Goal: Transaction & Acquisition: Purchase product/service

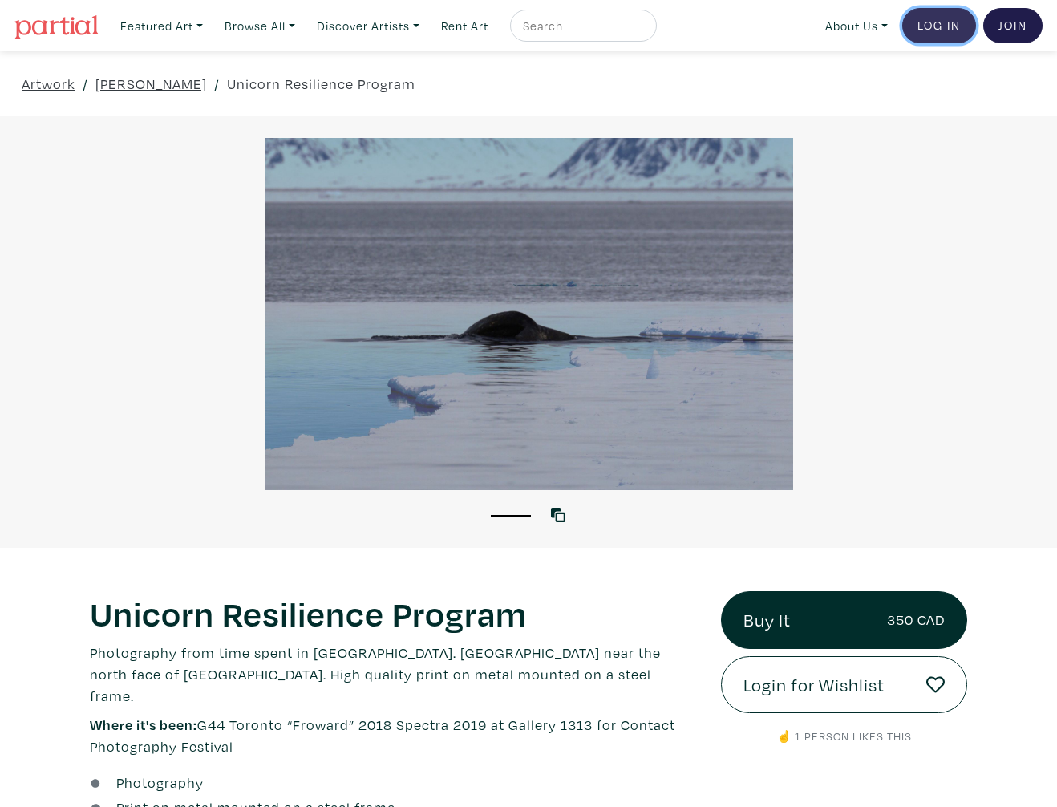
click at [949, 22] on link "Log In" at bounding box center [940, 25] width 74 height 35
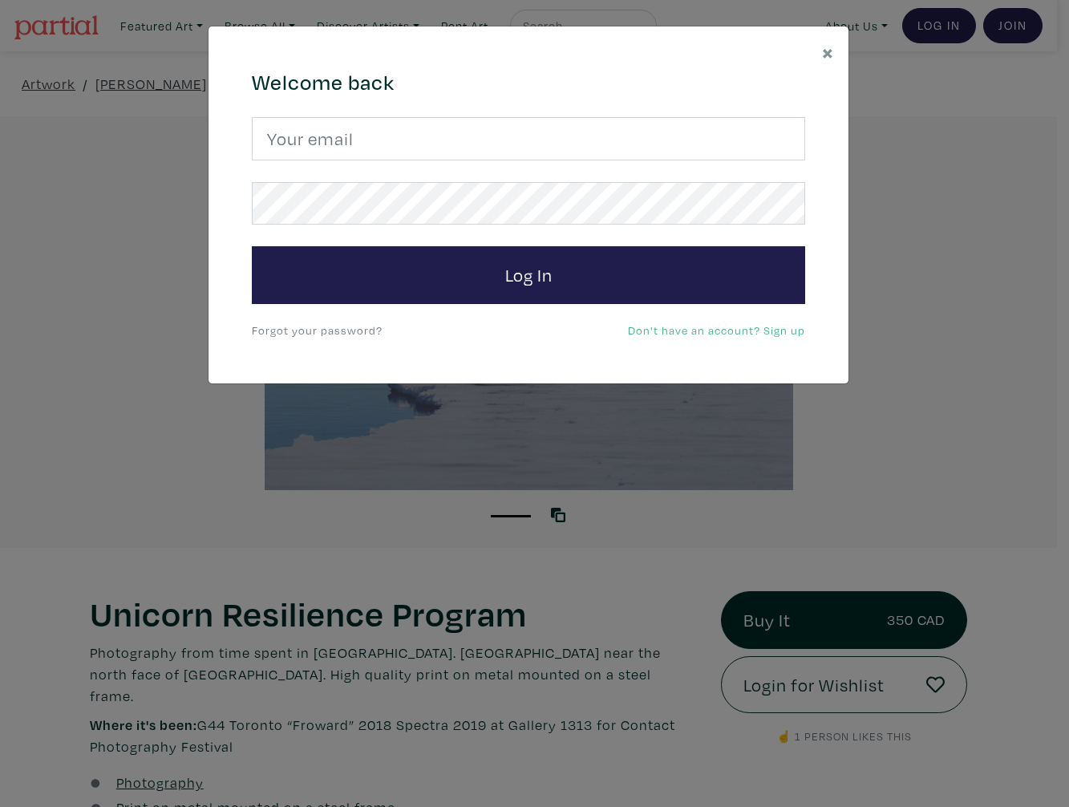
click at [683, 327] on link "Don't have an account? Sign up" at bounding box center [716, 329] width 177 height 15
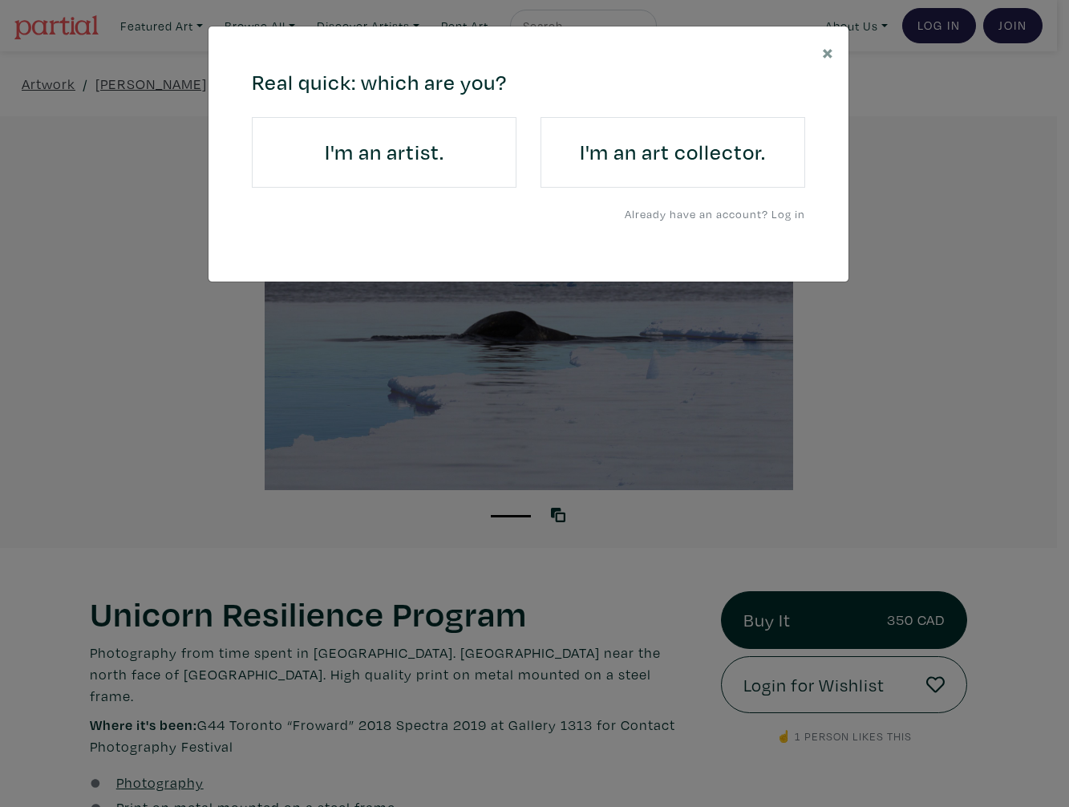
click at [579, 143] on h4 "I'm an art collector." at bounding box center [673, 153] width 220 height 26
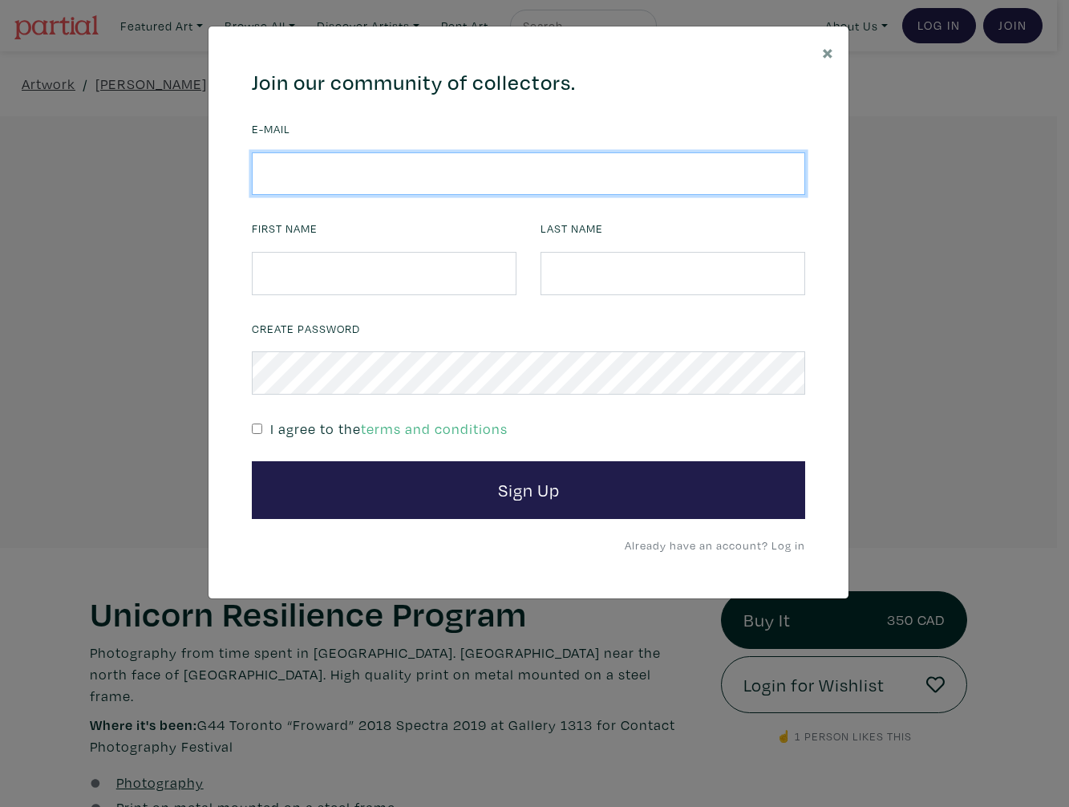
click at [482, 165] on input "email" at bounding box center [529, 173] width 554 height 43
type input "samantha.sannella@cushwake.com"
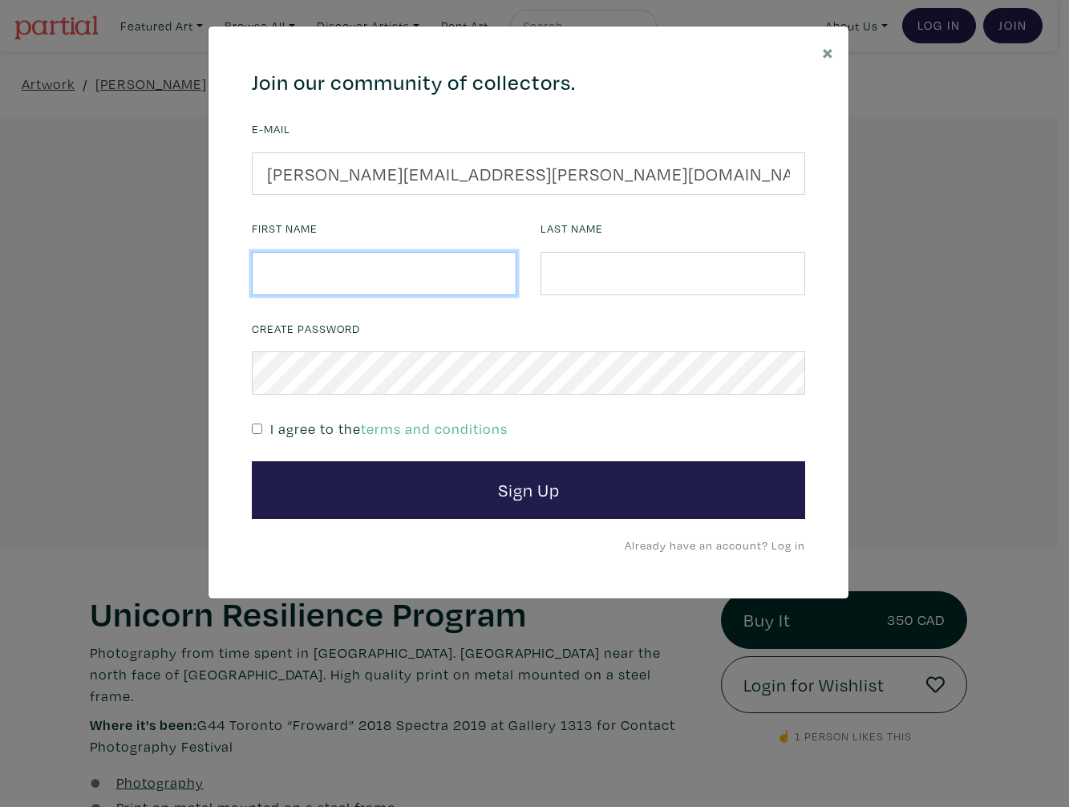
click at [405, 274] on input "text" at bounding box center [384, 273] width 265 height 43
type input "Samantha"
type input "Sannella"
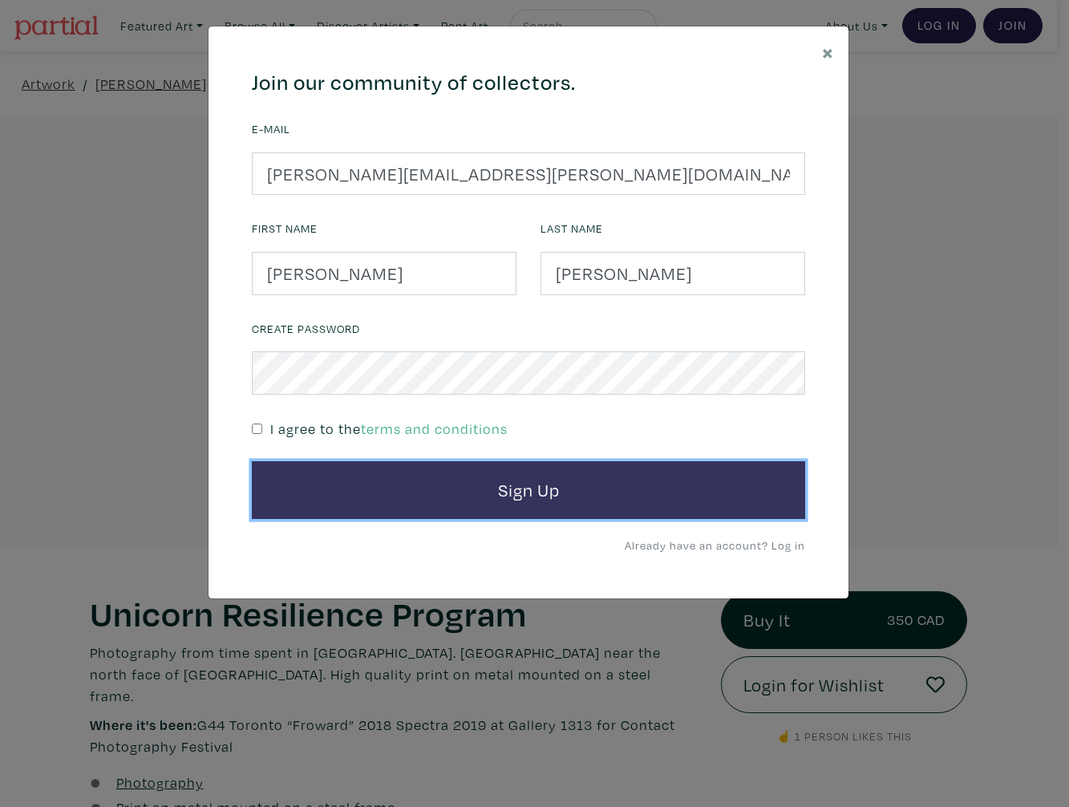
click at [394, 480] on button "Sign Up" at bounding box center [529, 490] width 554 height 58
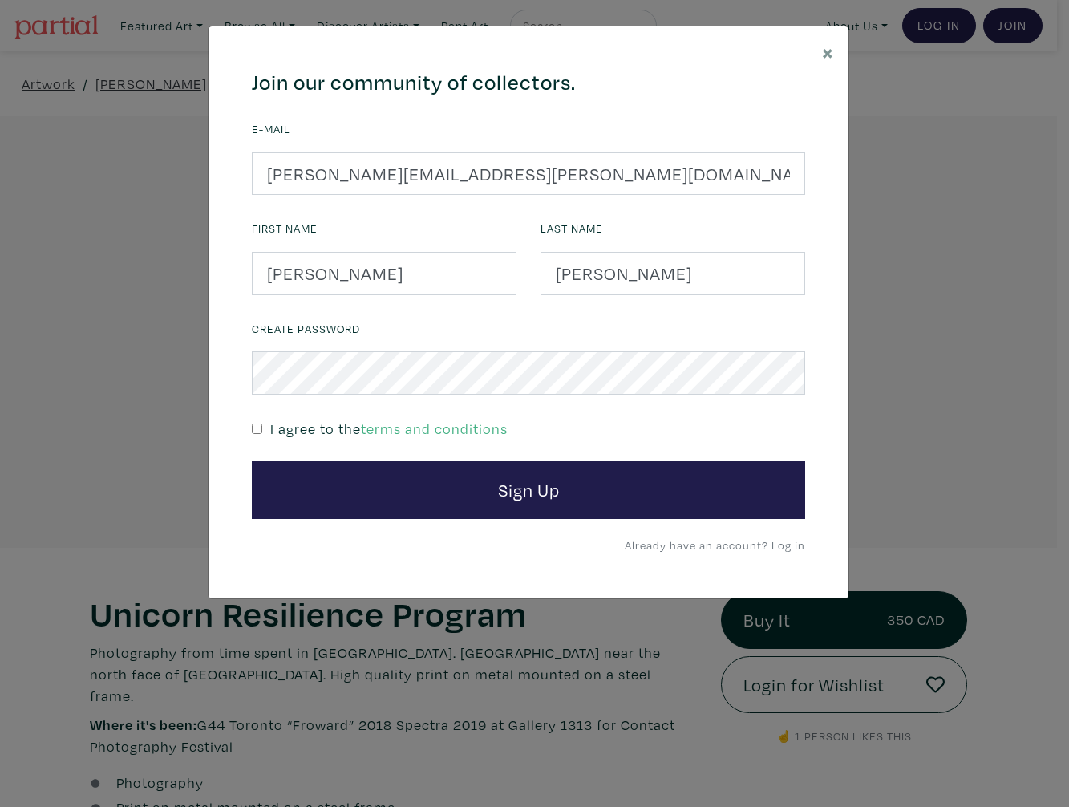
click at [257, 429] on input "checkbox" at bounding box center [257, 429] width 10 height 10
checkbox input "true"
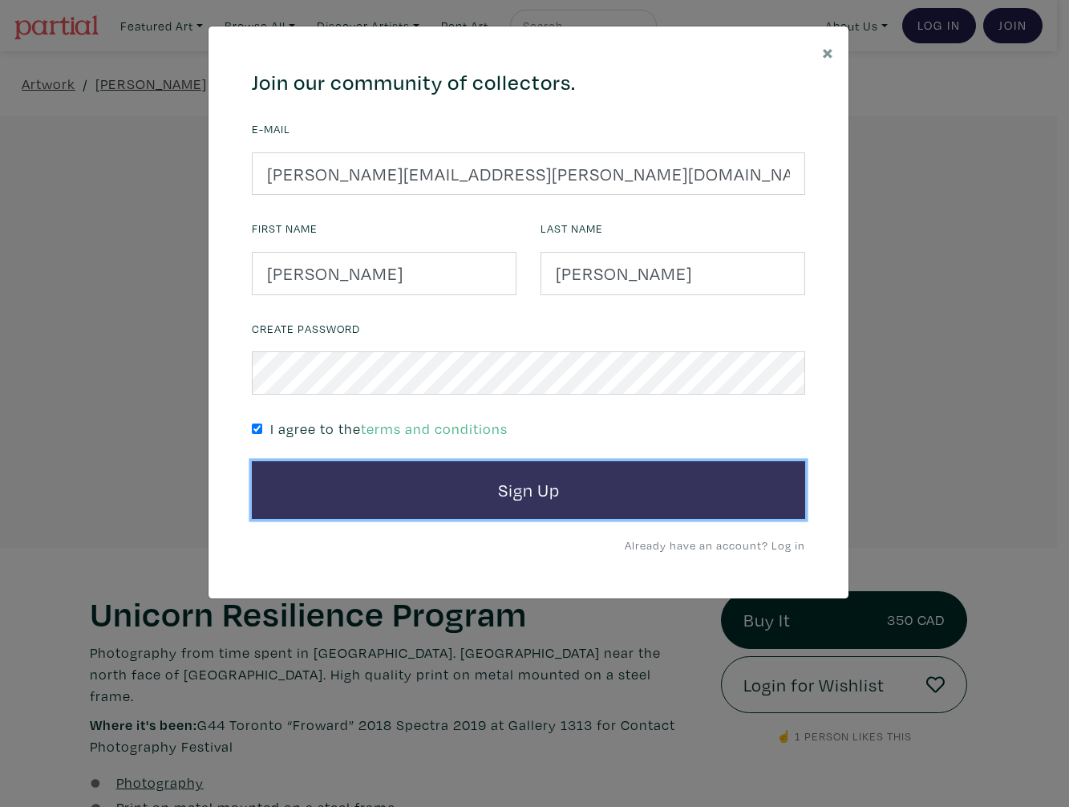
click at [424, 490] on button "Sign Up" at bounding box center [529, 490] width 554 height 58
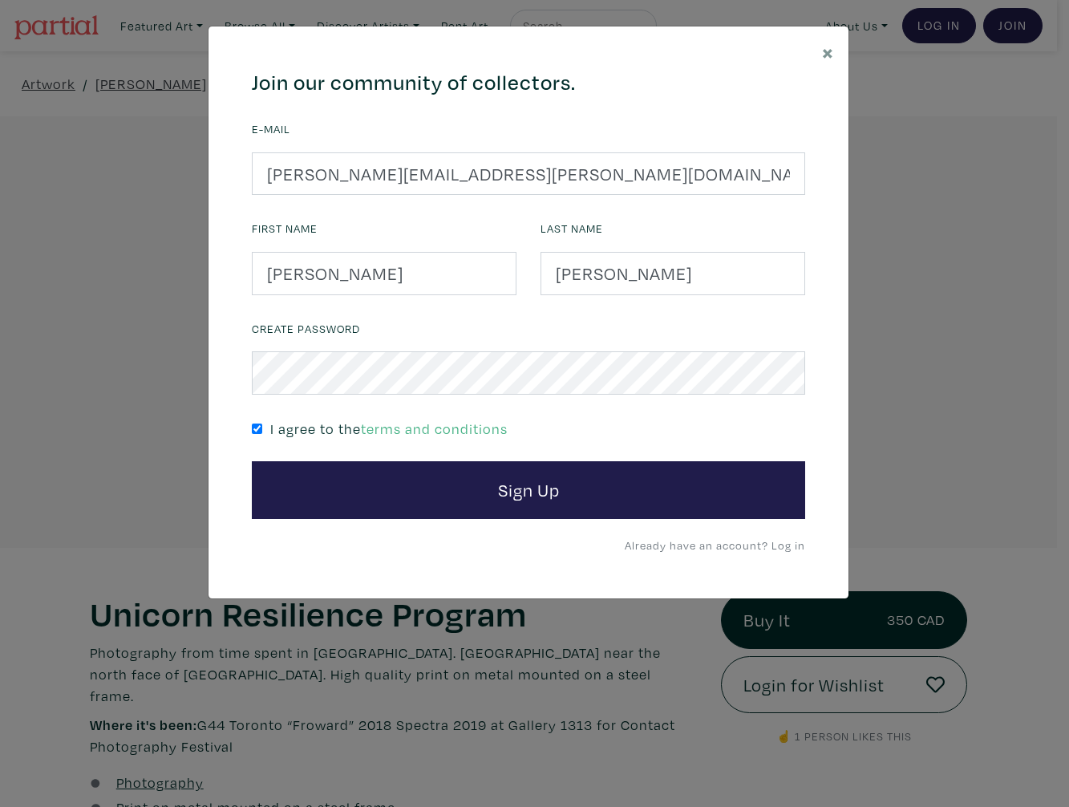
click at [789, 545] on link "Already have an account? Log in" at bounding box center [715, 544] width 181 height 15
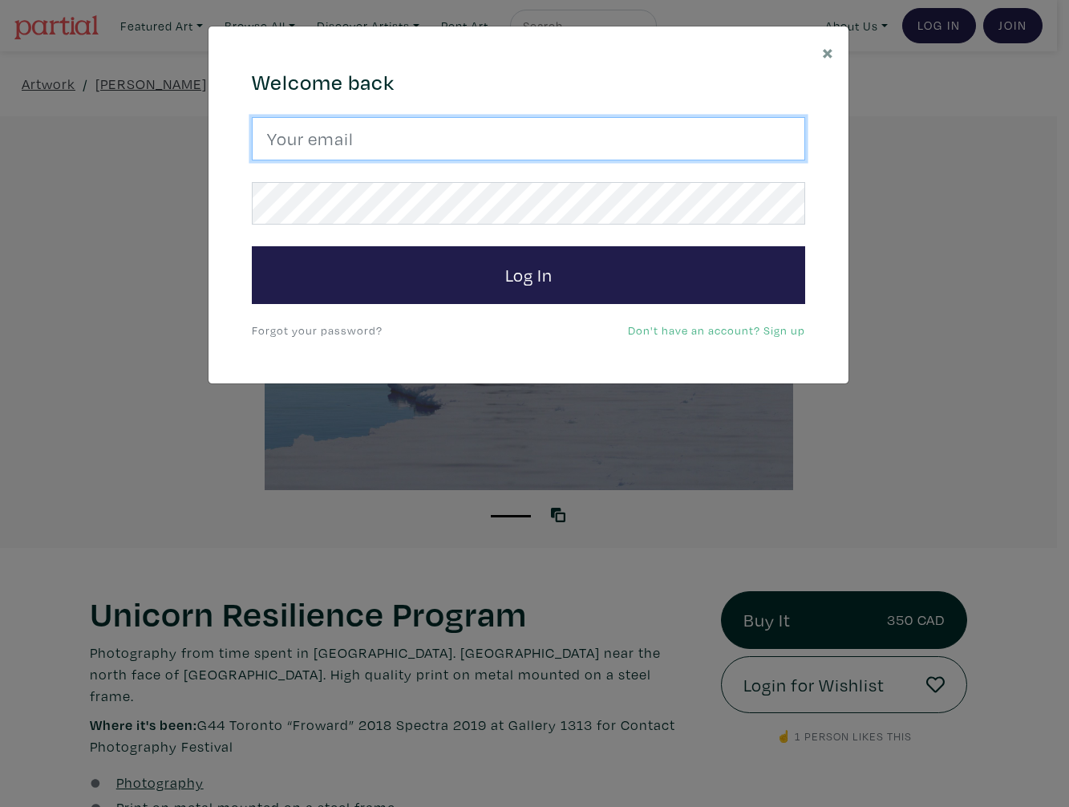
type input "samantha.sannella@cushwake.com"
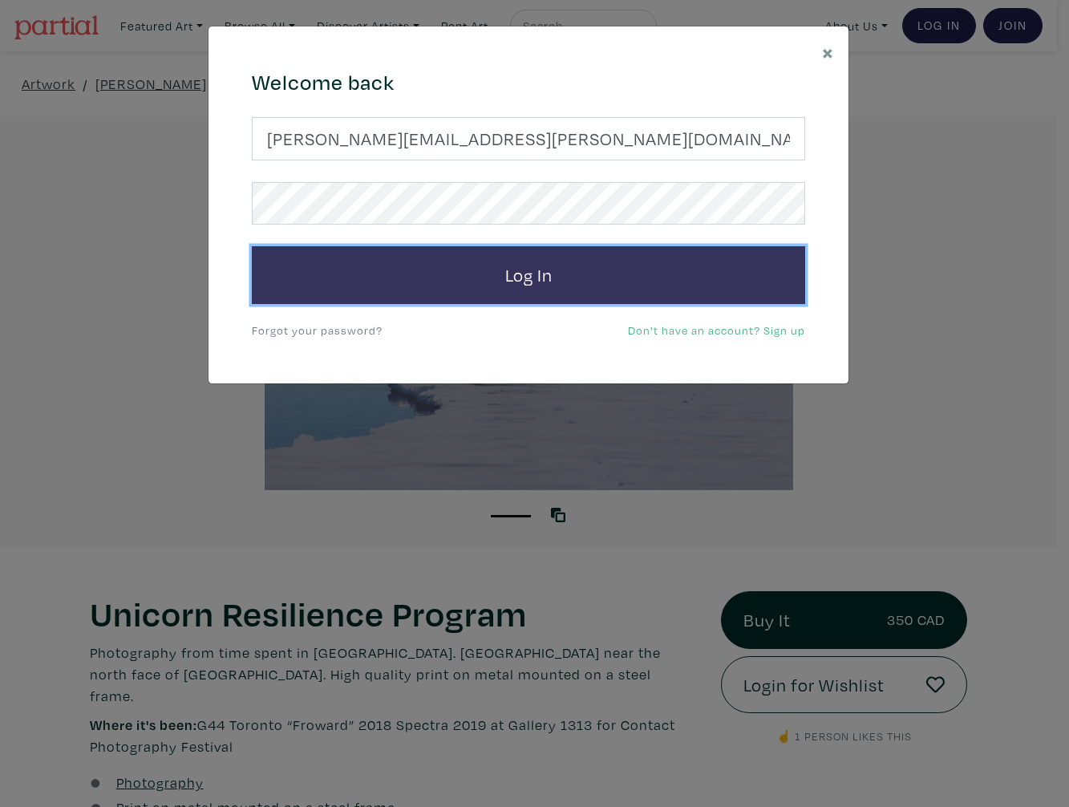
click at [545, 272] on button "Log In" at bounding box center [529, 275] width 554 height 58
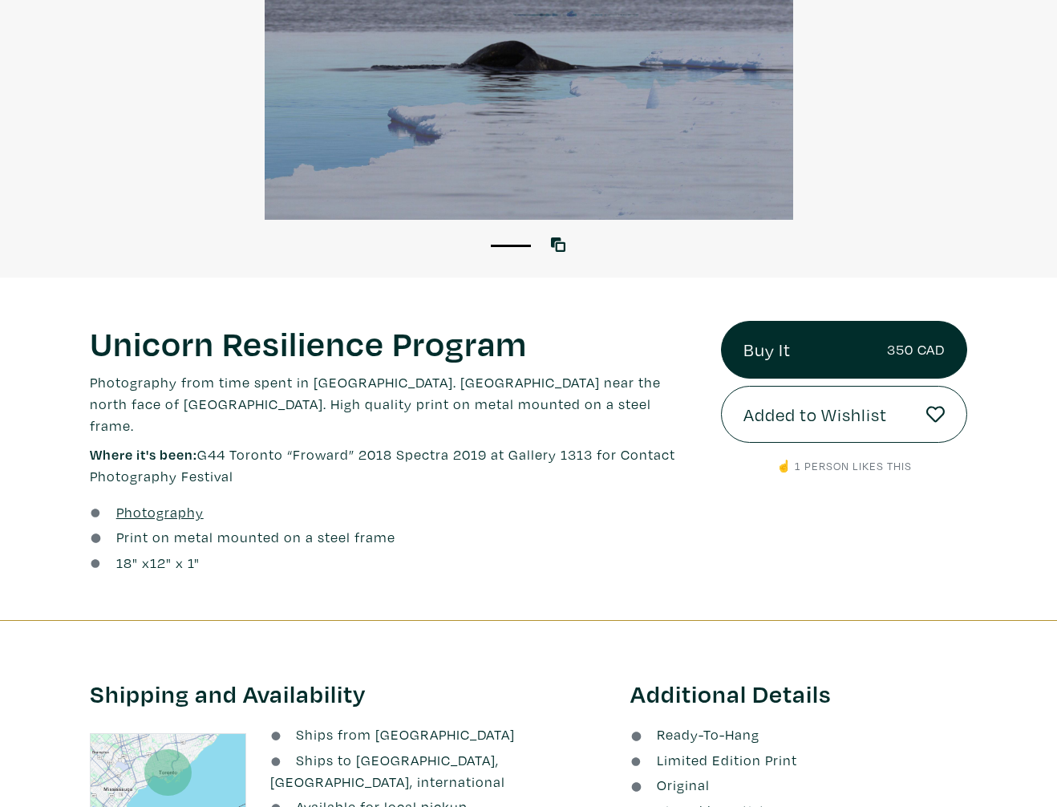
scroll to position [267, 0]
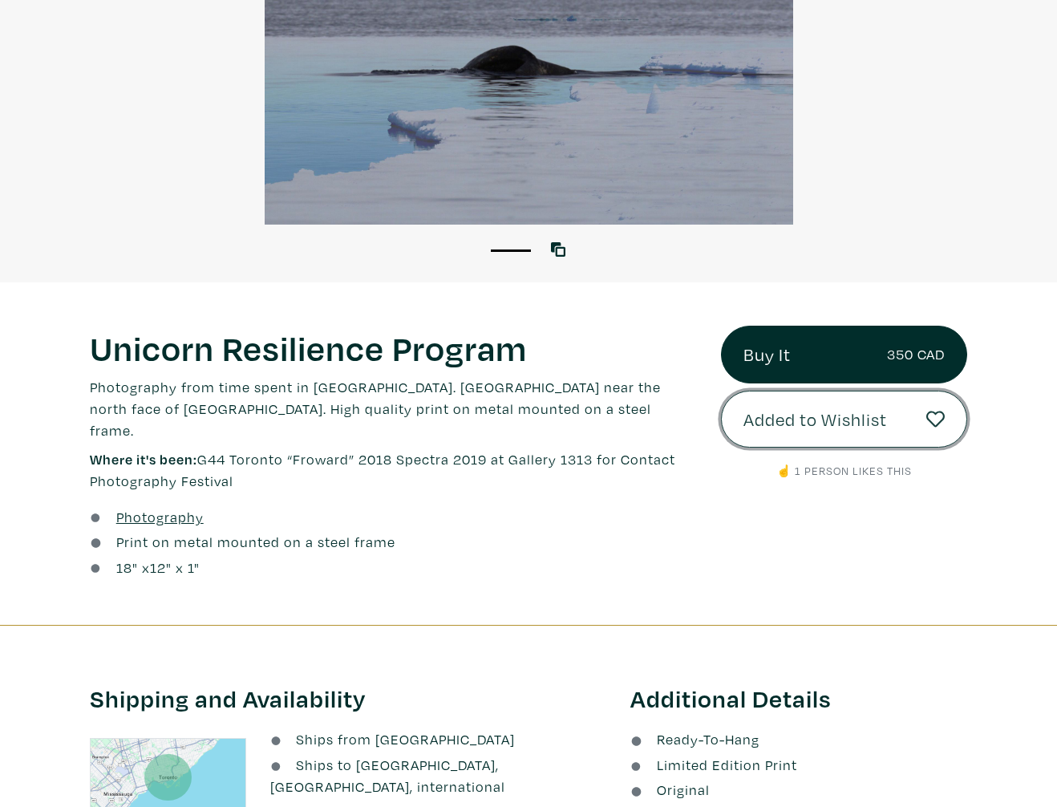
click at [776, 414] on span "Added to Wishlist" at bounding box center [816, 419] width 144 height 27
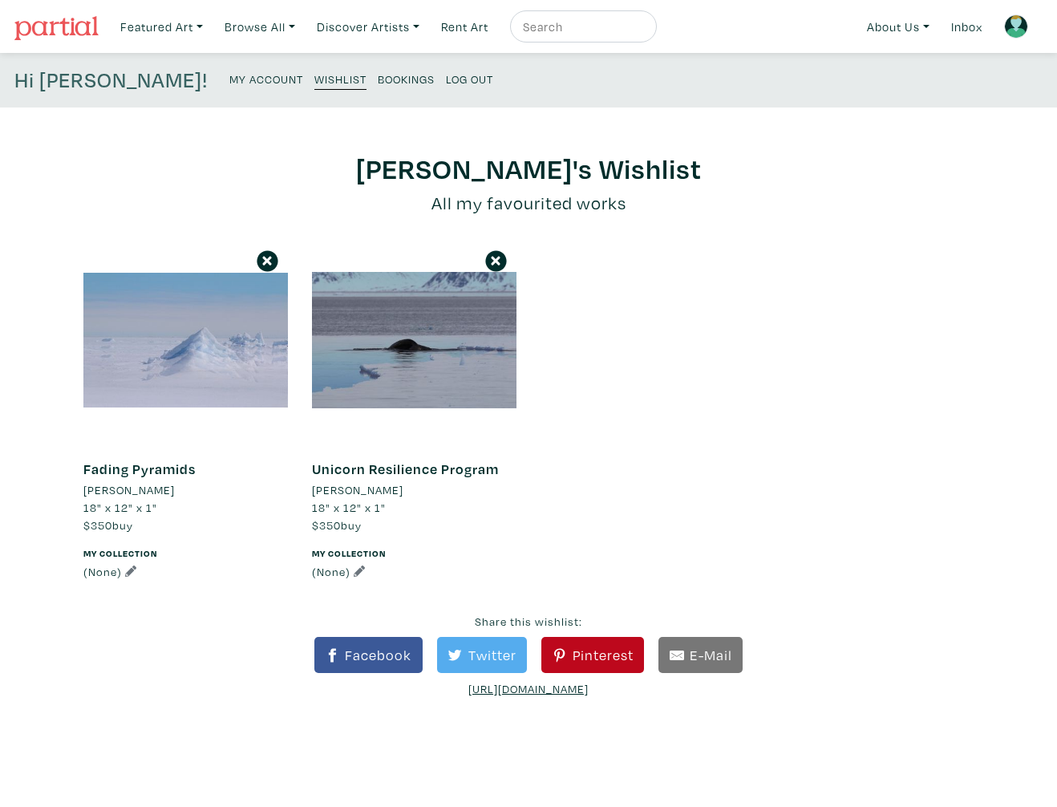
click at [56, 464] on div "SAMANTHA's Wishlist All my favourited works Fading Pyramids Patrice Carmichael …" at bounding box center [528, 584] width 1057 height 866
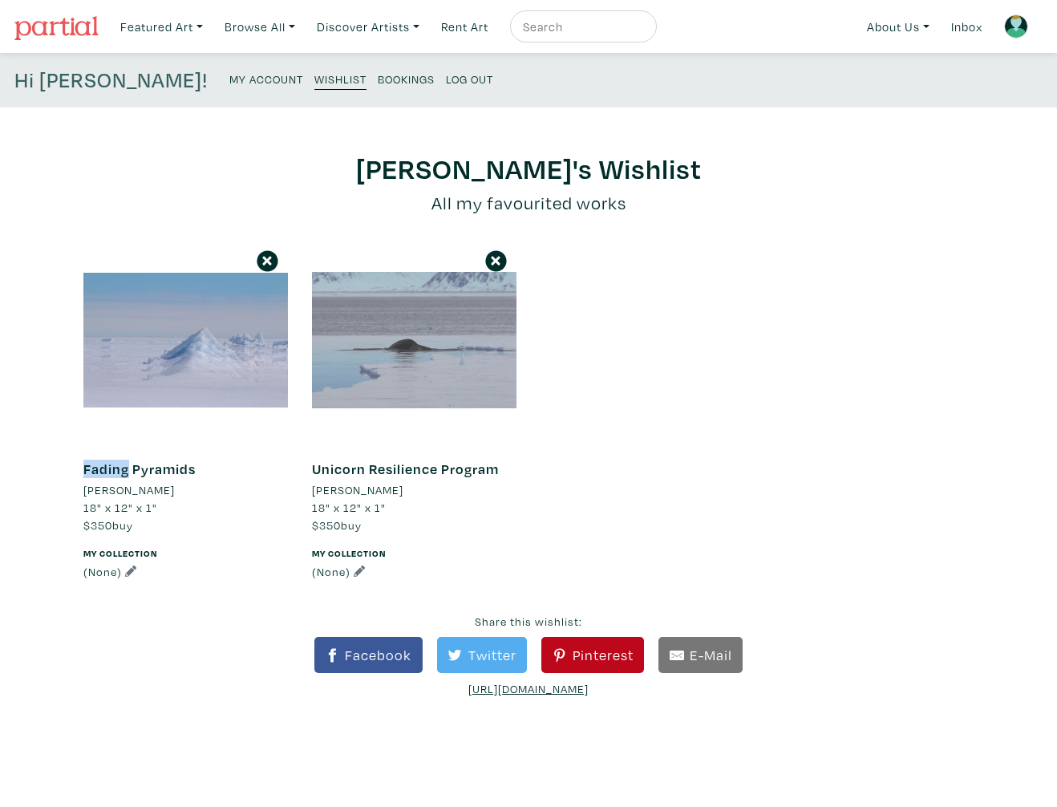
click at [351, 378] on div at bounding box center [414, 340] width 205 height 205
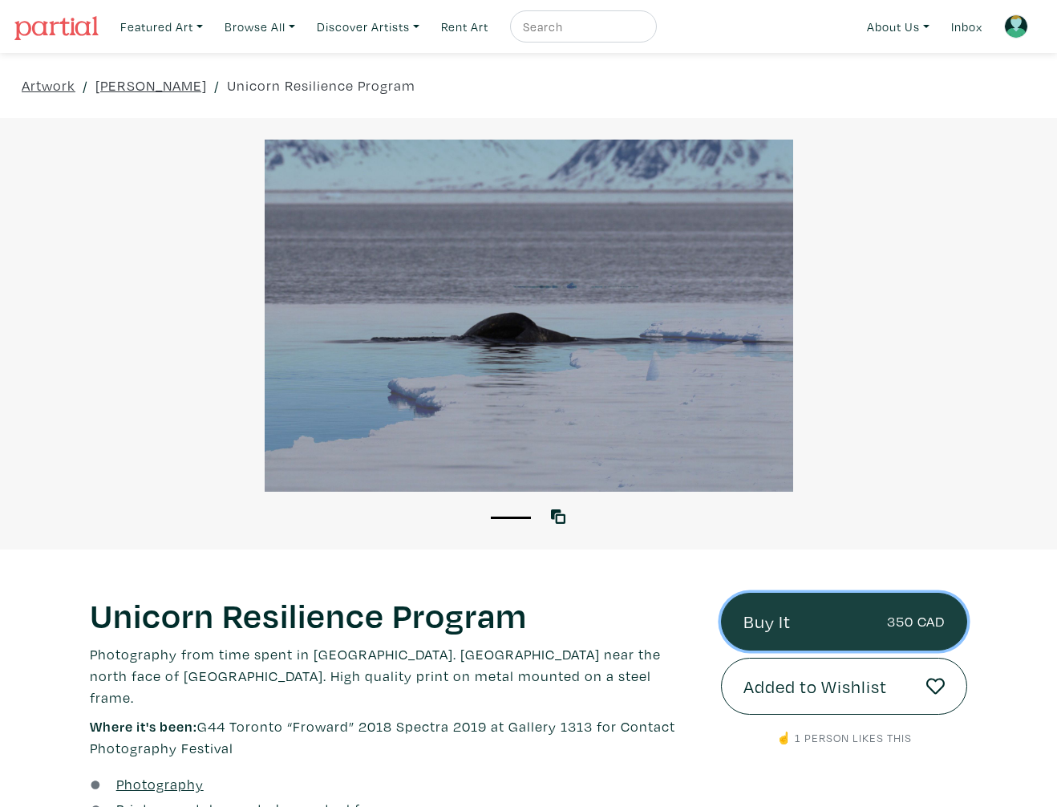
click at [768, 618] on link "Buy It 350 CAD" at bounding box center [844, 622] width 246 height 58
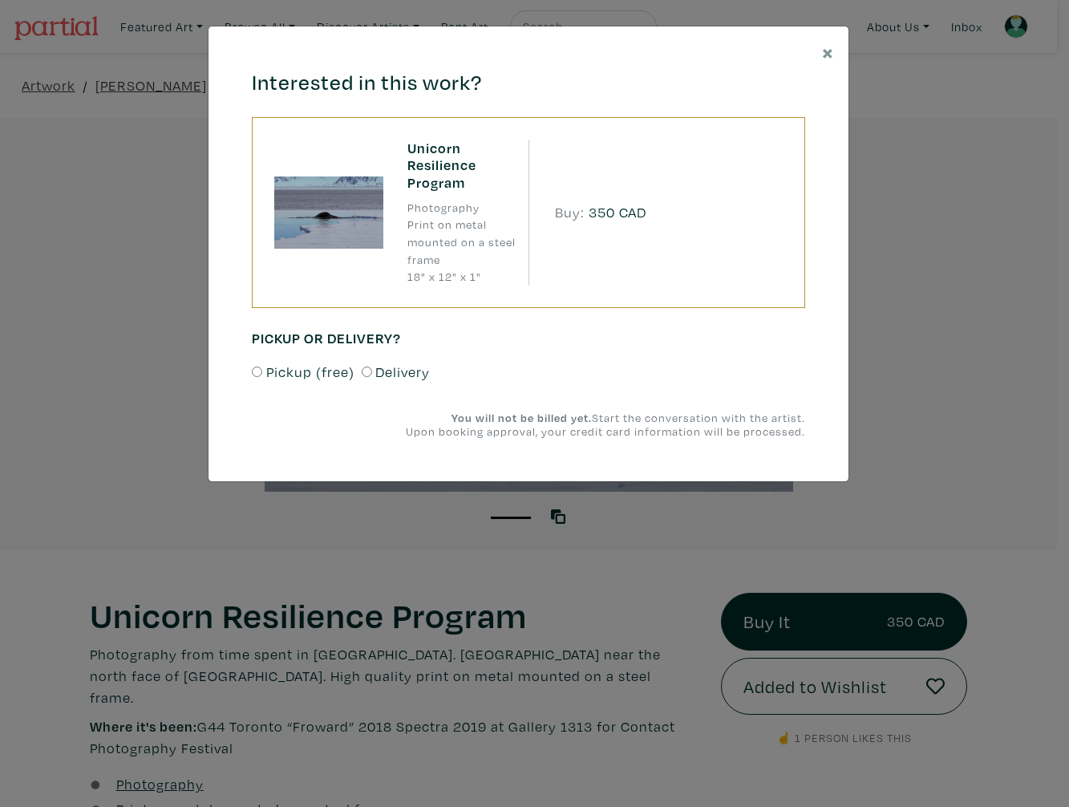
click at [257, 371] on input "Pickup (free)" at bounding box center [257, 372] width 10 height 10
radio input "true"
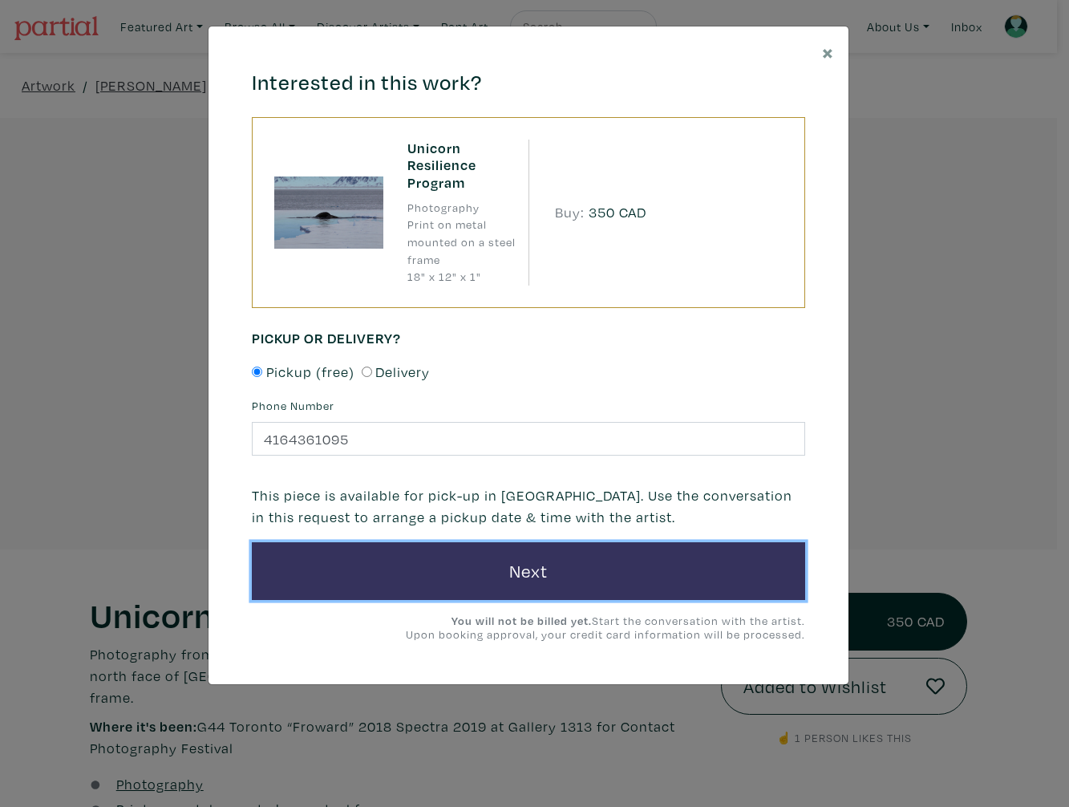
click at [533, 583] on button "Next" at bounding box center [529, 571] width 554 height 58
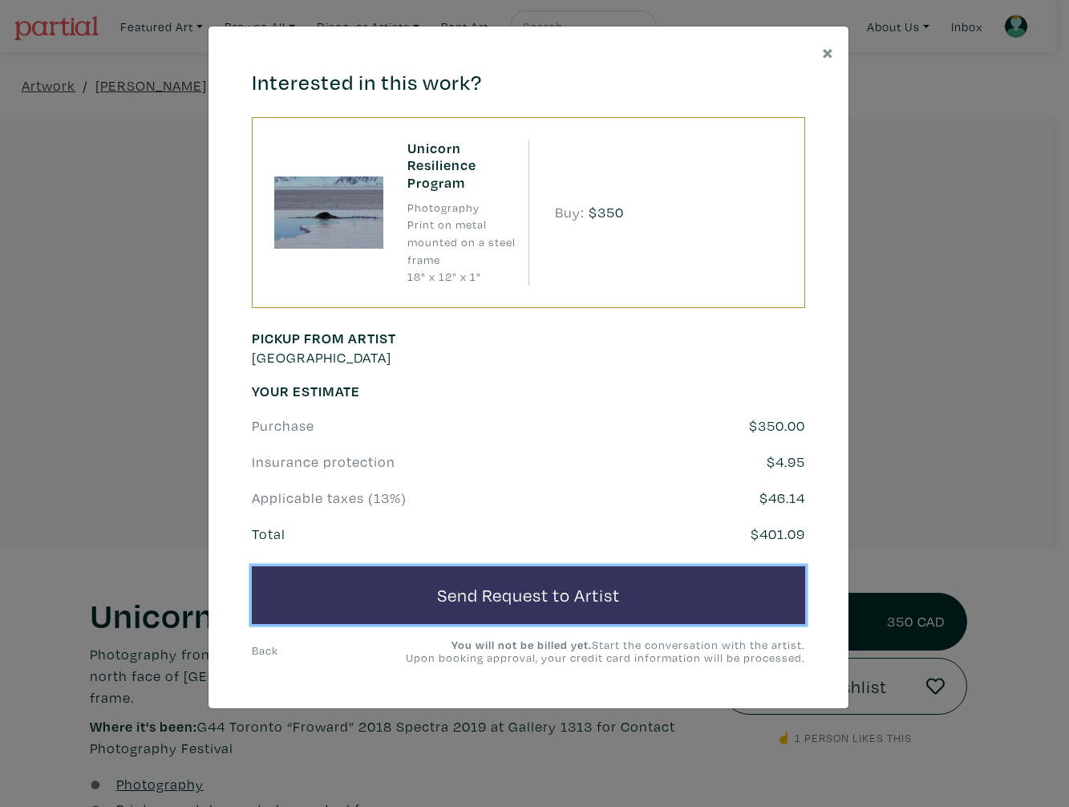
click at [354, 591] on button "Send Request to Artist" at bounding box center [529, 595] width 554 height 58
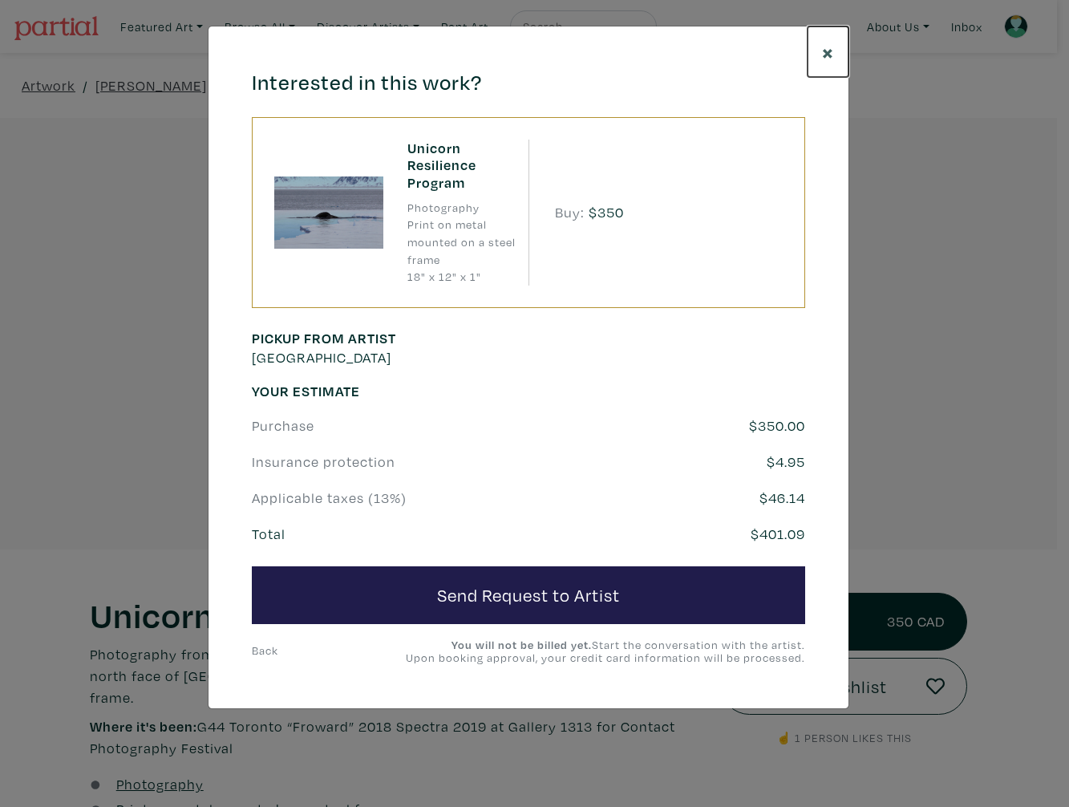
click at [825, 50] on span "×" at bounding box center [828, 52] width 12 height 28
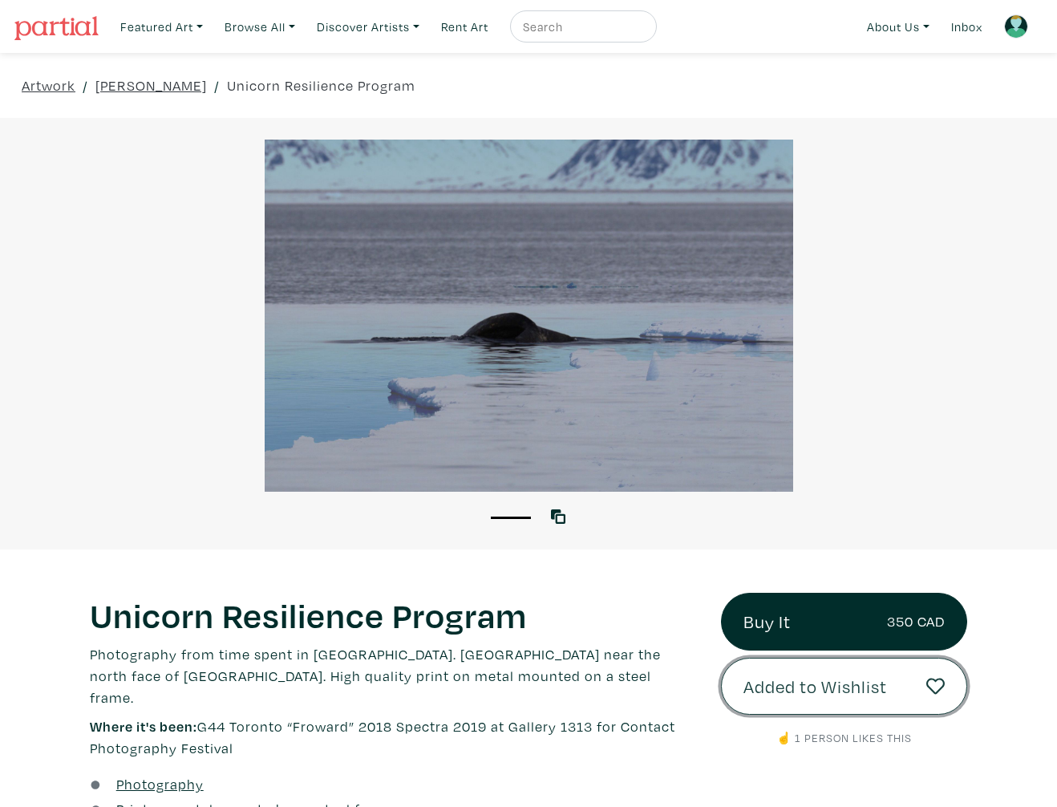
click at [810, 679] on span "Added to Wishlist" at bounding box center [816, 686] width 144 height 27
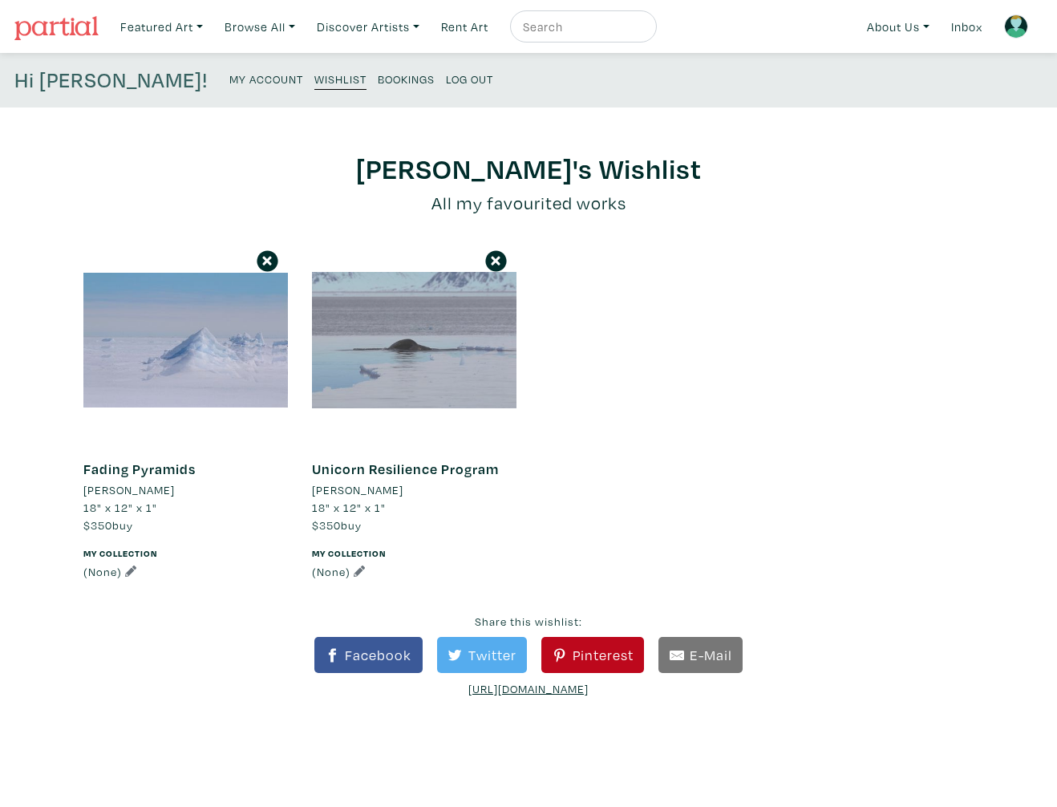
click at [392, 351] on div at bounding box center [414, 340] width 205 height 205
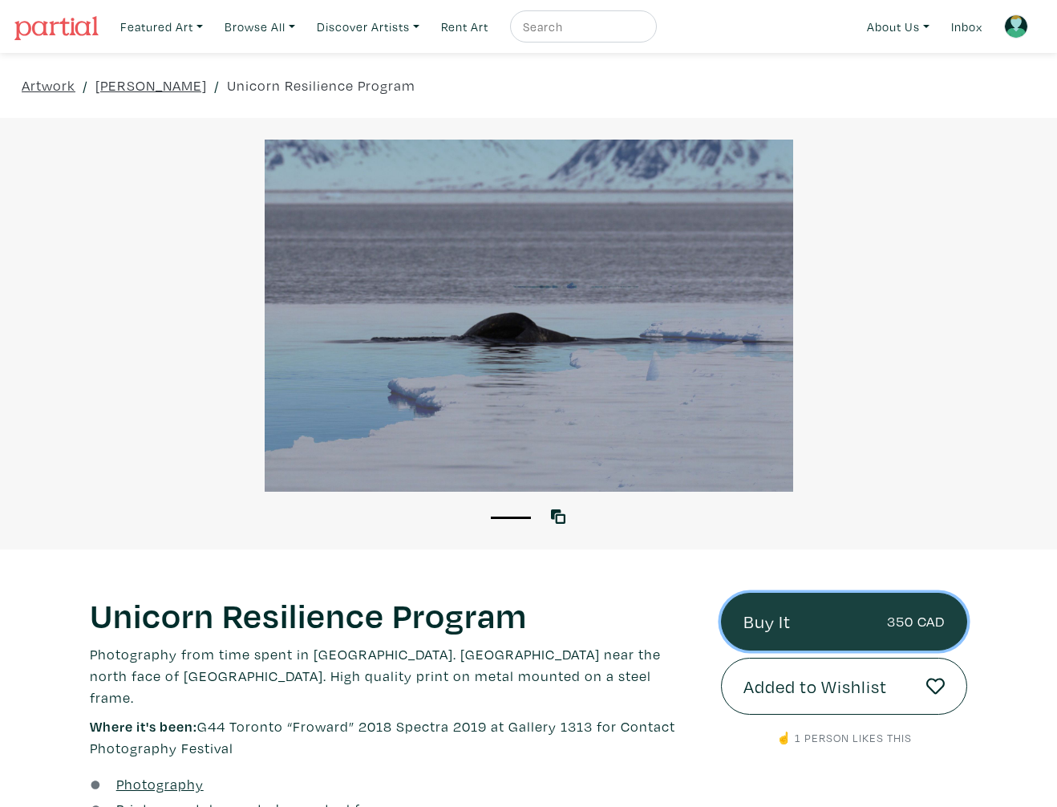
click at [817, 618] on link "Buy It 350 CAD" at bounding box center [844, 622] width 246 height 58
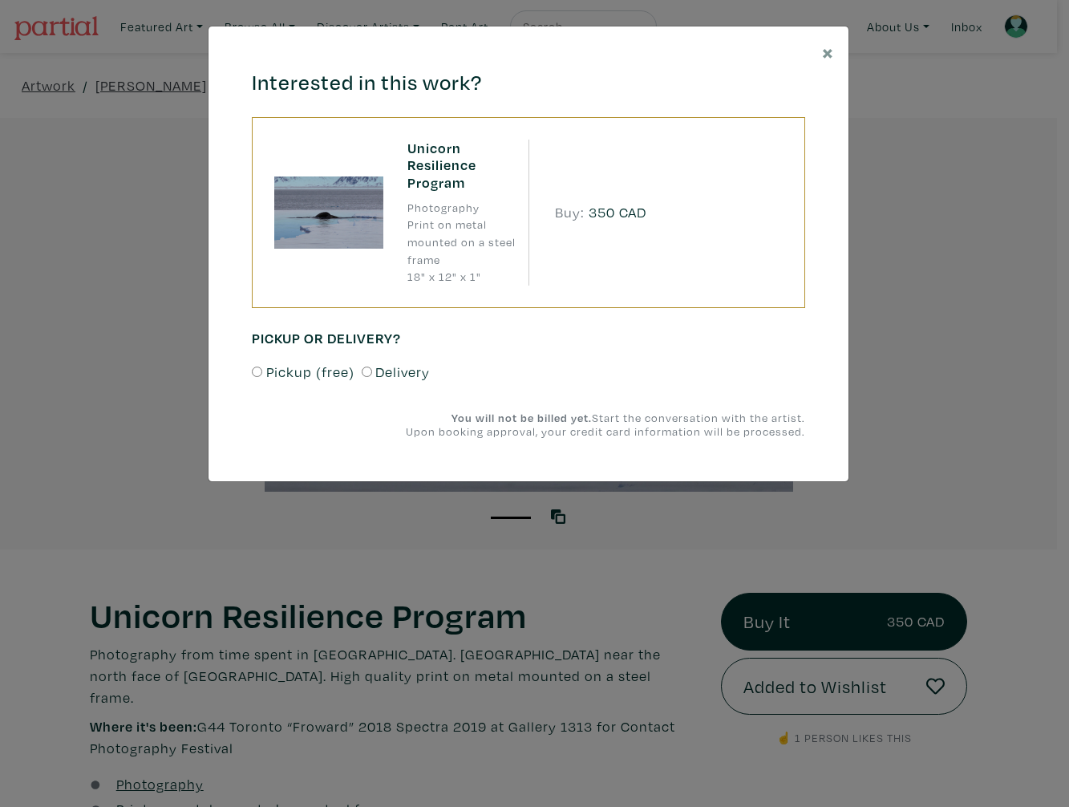
click at [259, 371] on input "Pickup (free)" at bounding box center [257, 372] width 10 height 10
radio input "true"
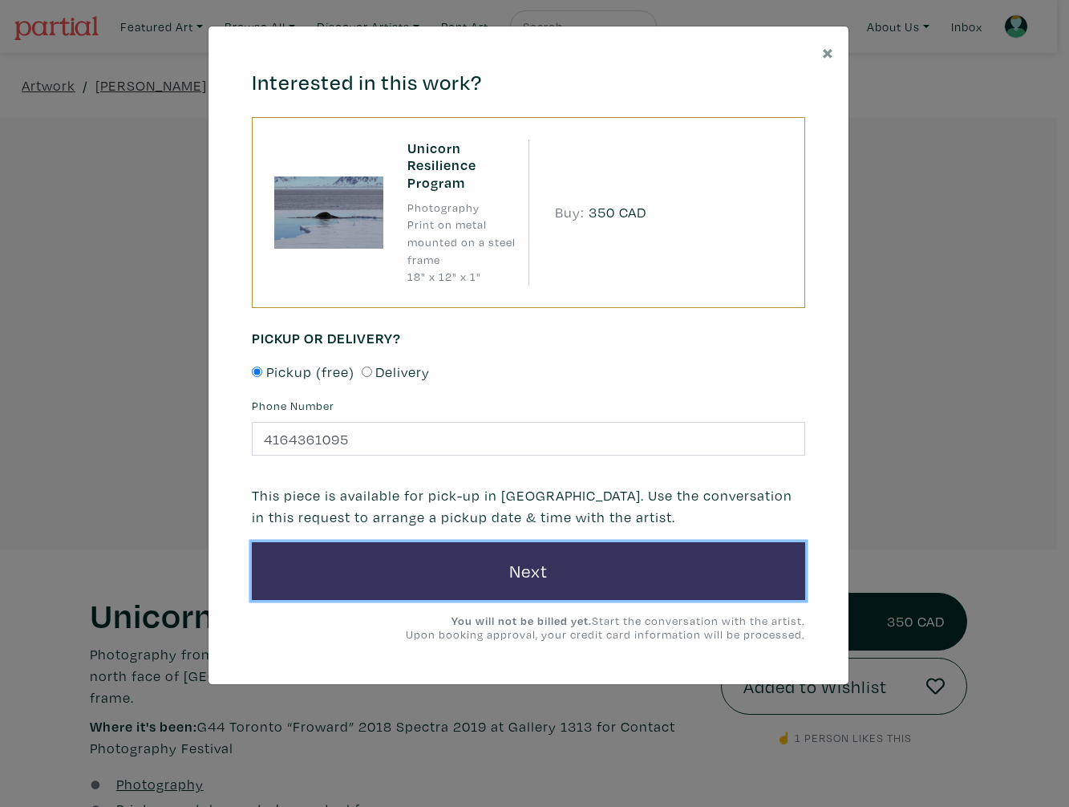
click at [493, 570] on button "Next" at bounding box center [529, 571] width 554 height 58
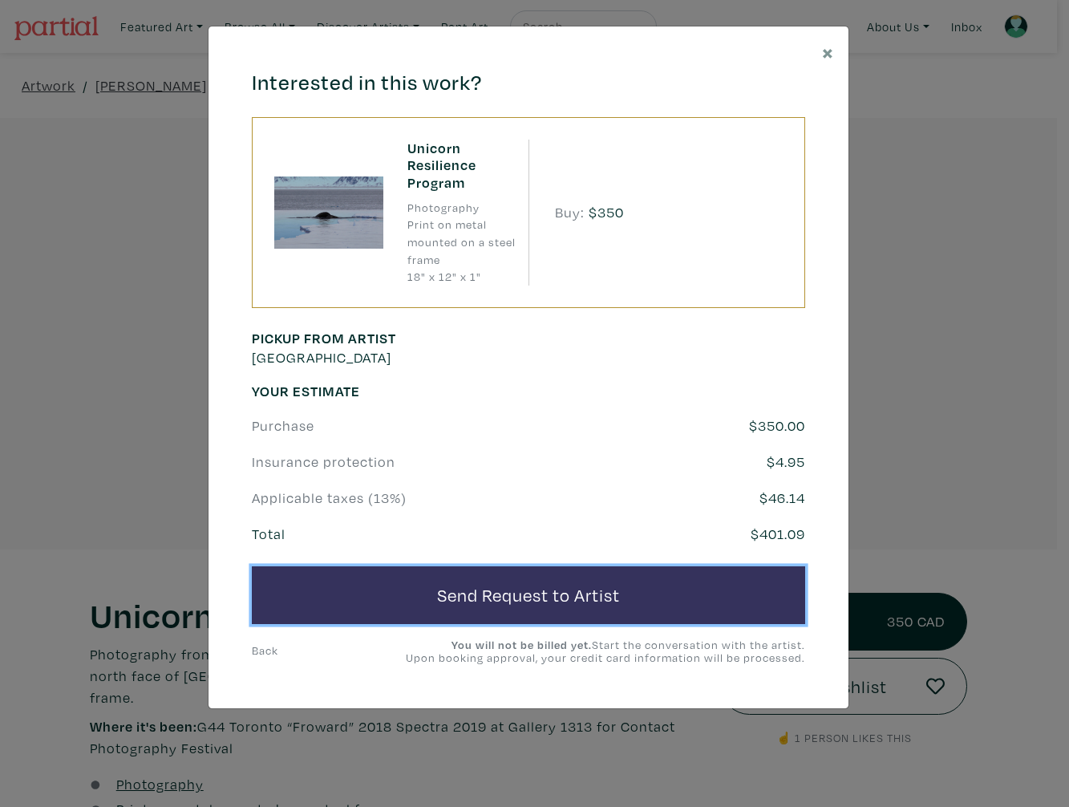
click at [501, 598] on button "Send Request to Artist" at bounding box center [529, 595] width 554 height 58
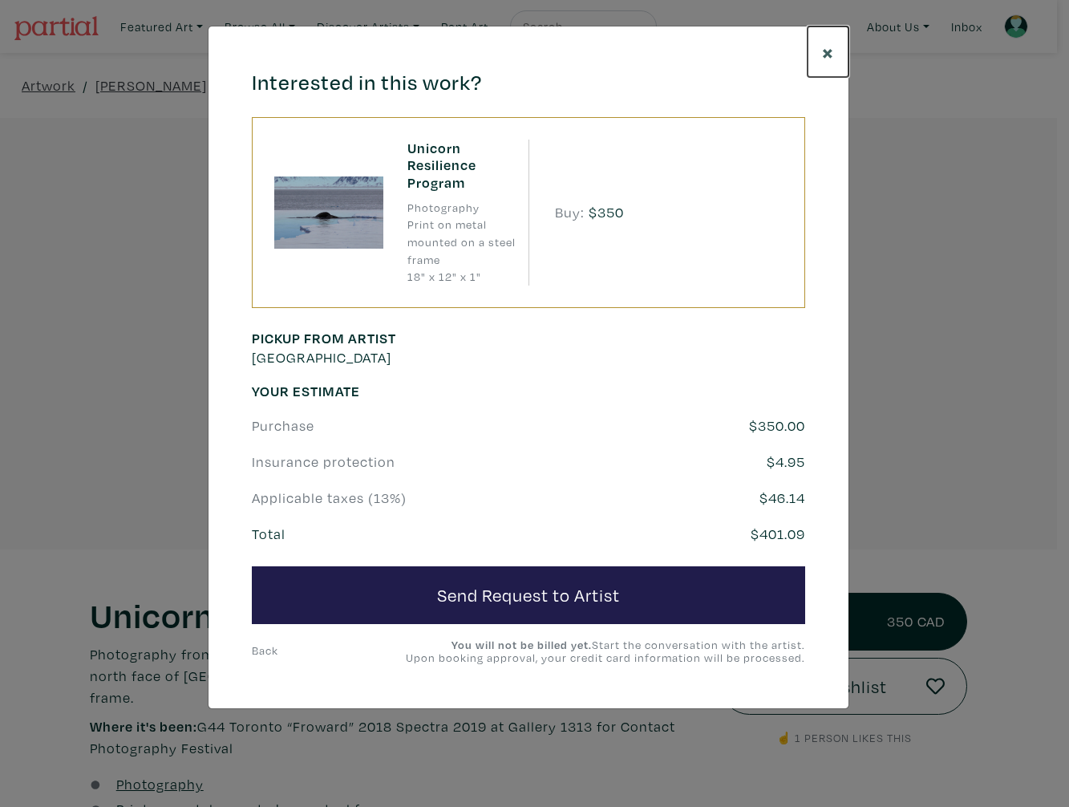
click at [828, 56] on span "×" at bounding box center [828, 52] width 12 height 28
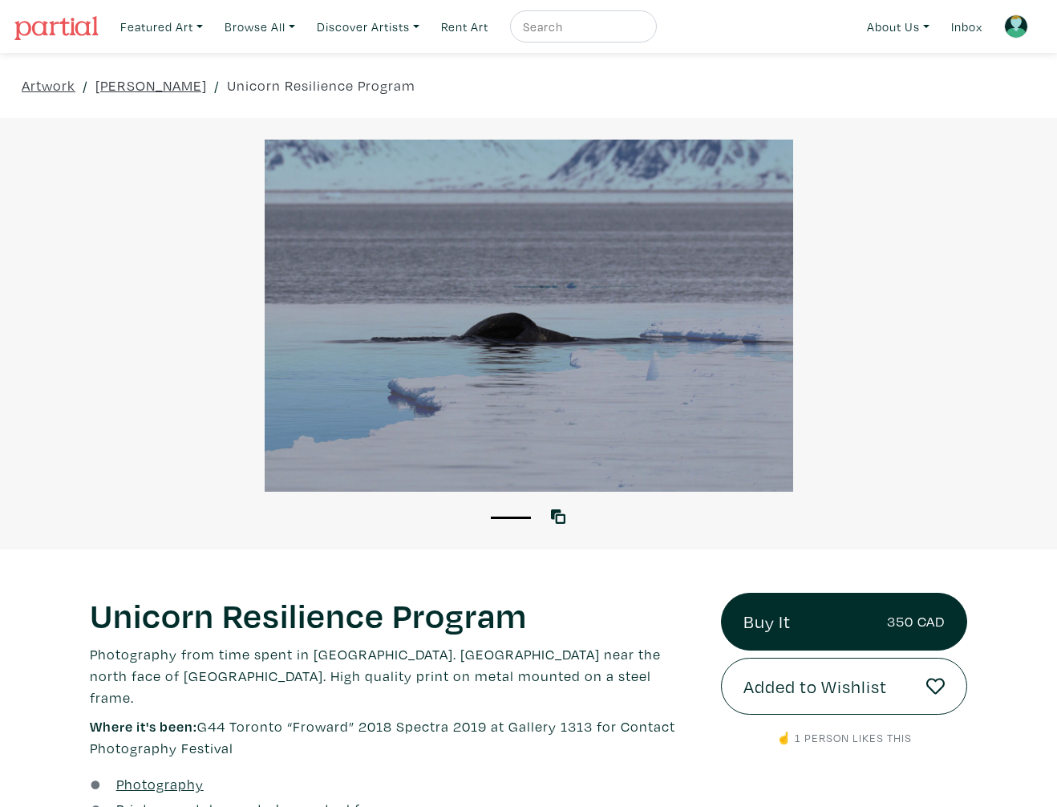
scroll to position [241, 0]
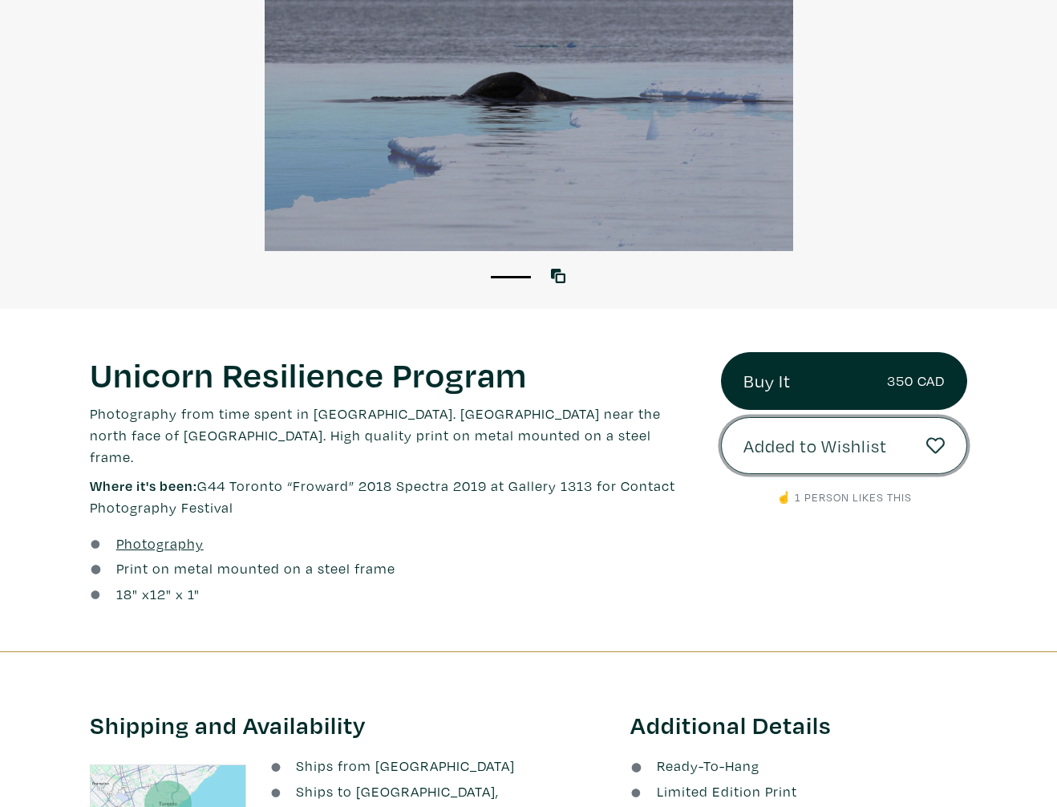
click at [894, 436] on link "Added to Wishlist" at bounding box center [844, 446] width 246 height 58
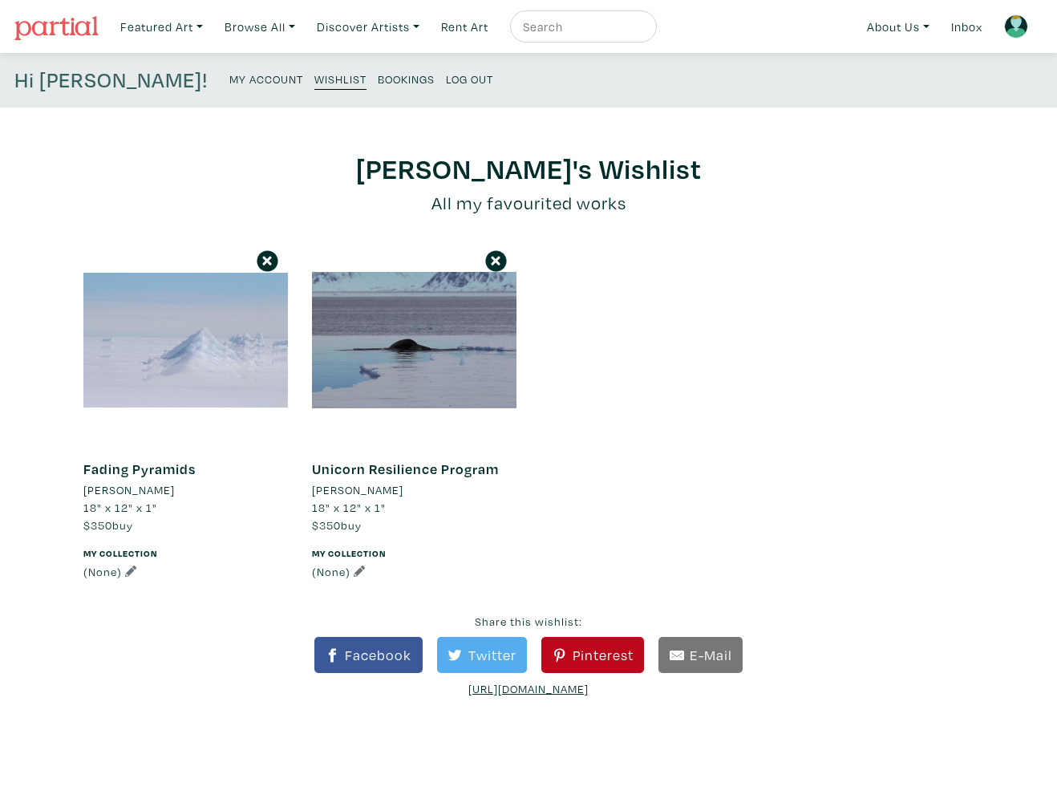
click at [197, 297] on div at bounding box center [185, 340] width 205 height 205
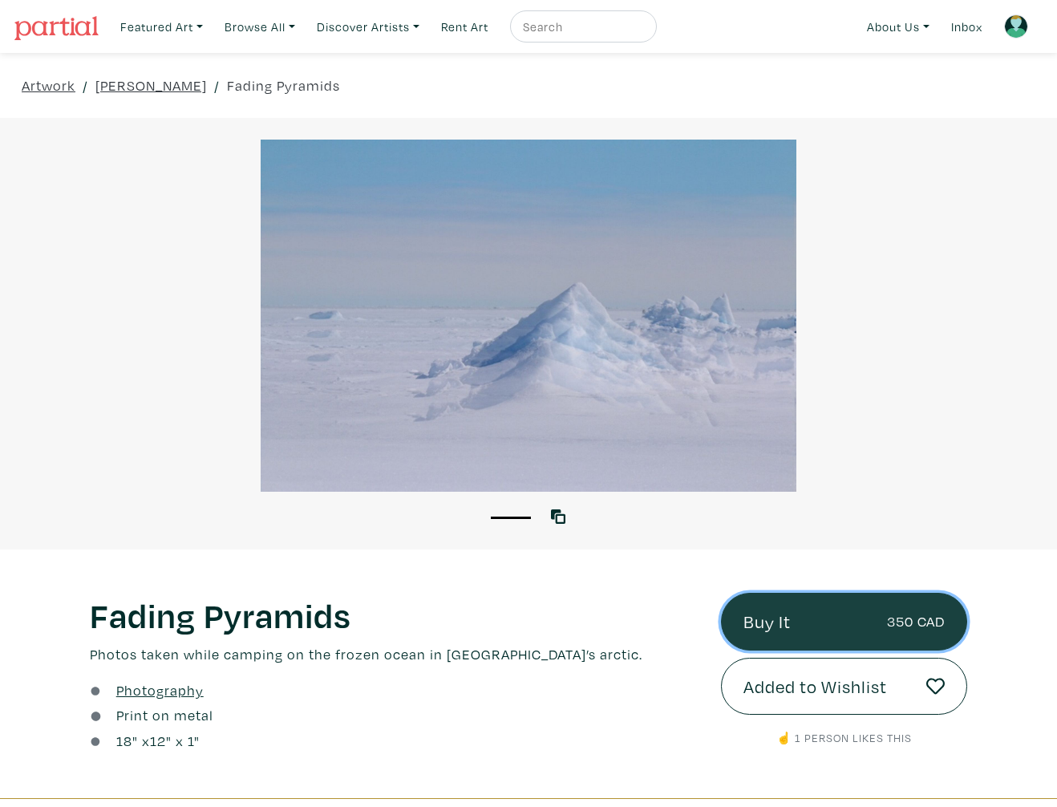
click at [789, 612] on link "Buy It 350 CAD" at bounding box center [844, 622] width 246 height 58
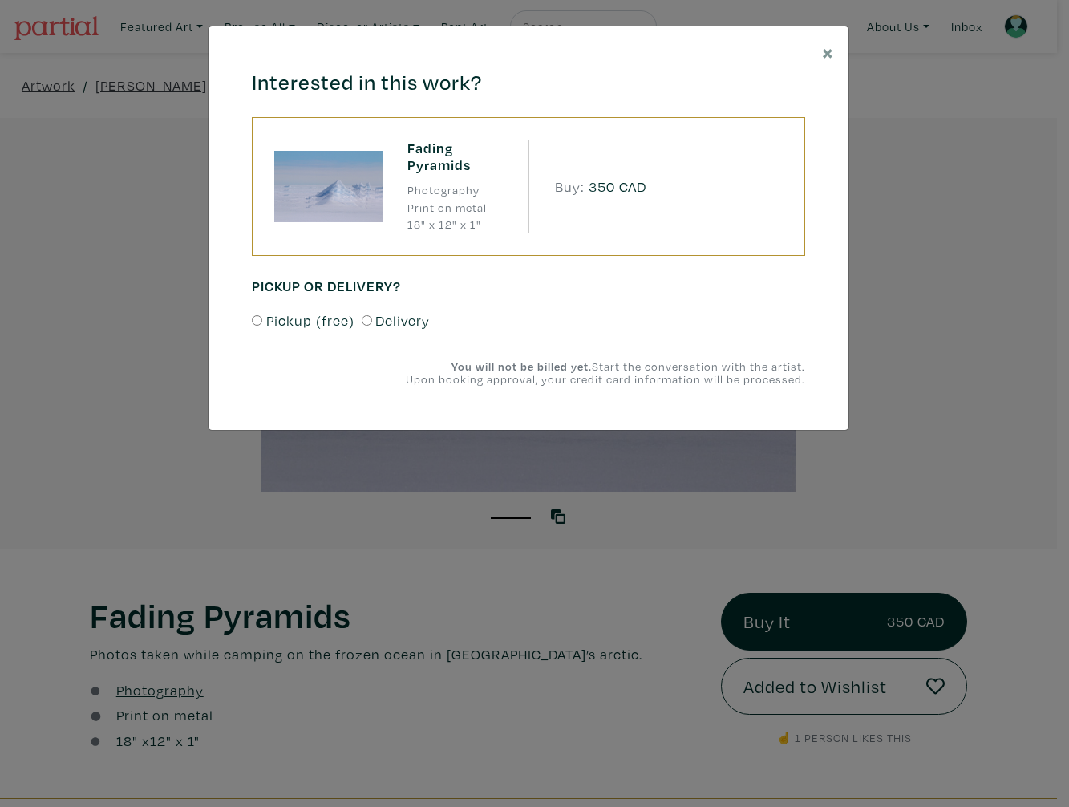
click at [260, 321] on input "Pickup (free)" at bounding box center [257, 320] width 10 height 10
radio input "true"
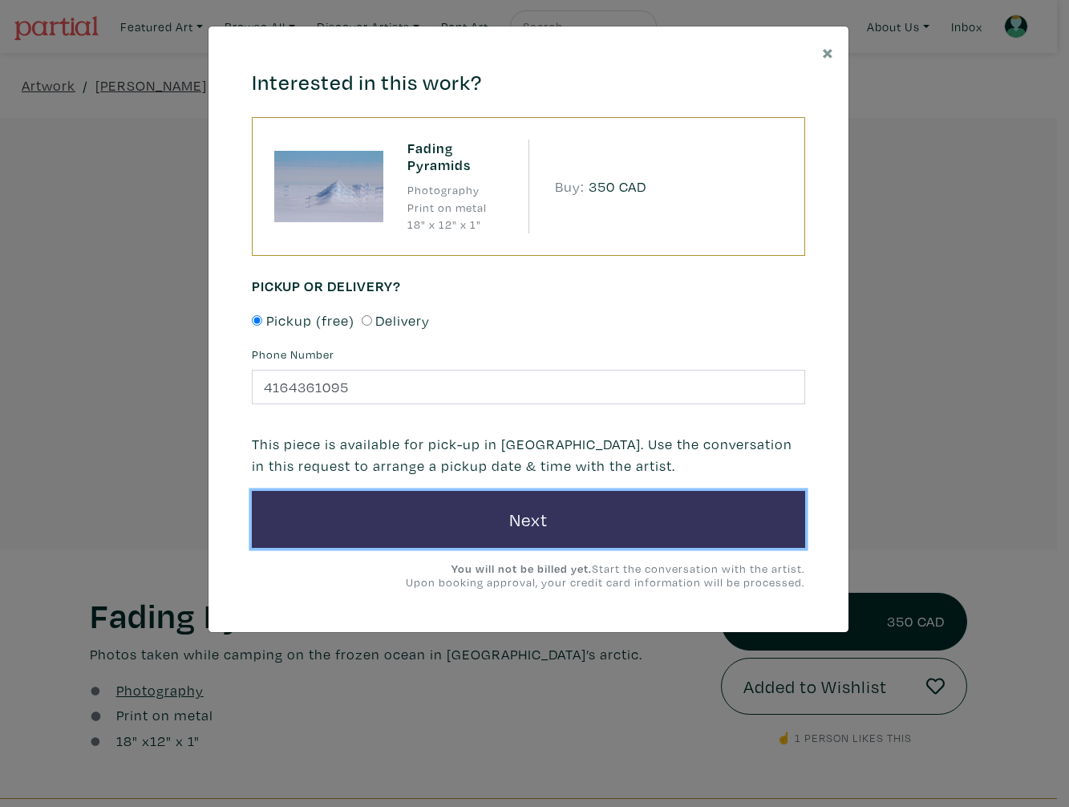
click at [436, 502] on button "Next" at bounding box center [529, 520] width 554 height 58
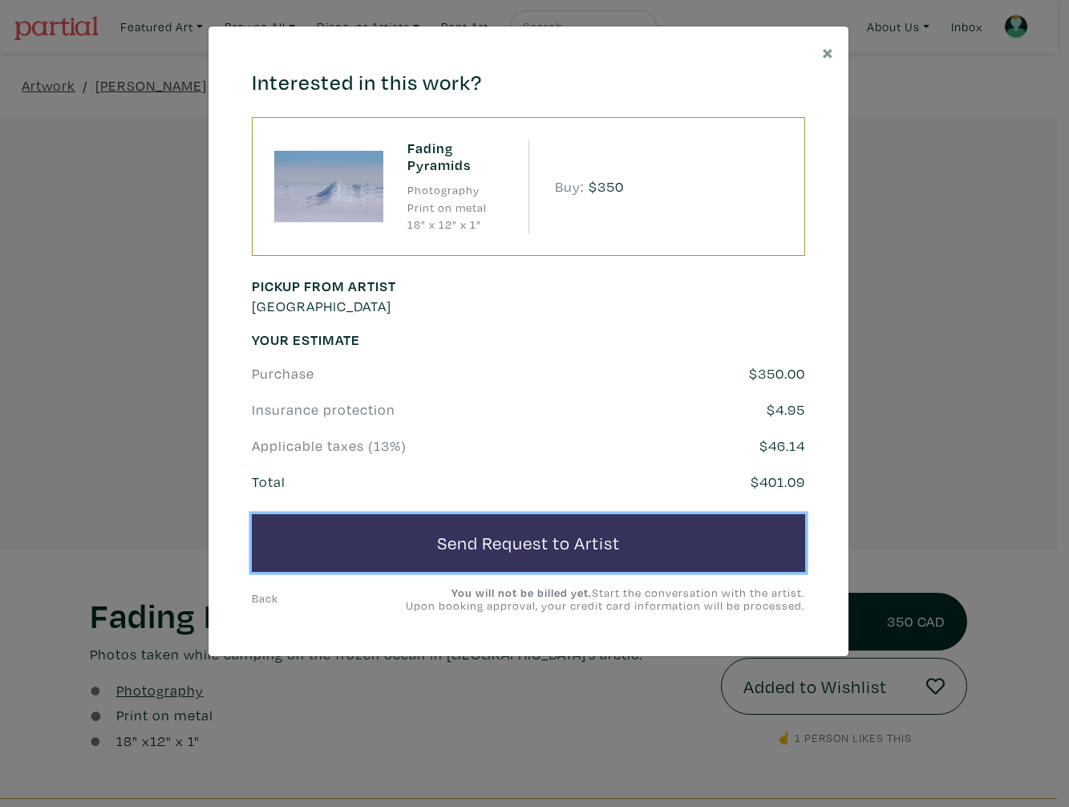
click at [458, 550] on button "Send Request to Artist" at bounding box center [529, 543] width 554 height 58
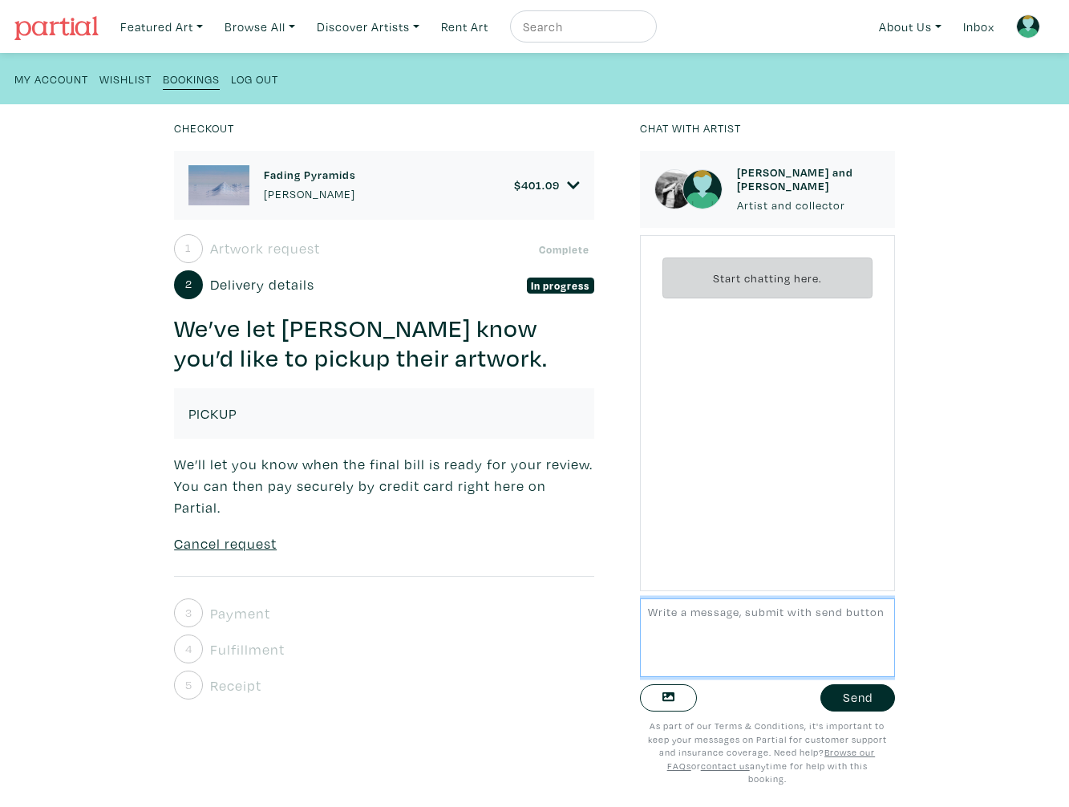
click at [776, 647] on textarea at bounding box center [767, 637] width 255 height 78
type textarea "HI [PERSON_NAME] - I would like to purchase and pick up this art this weekend i…"
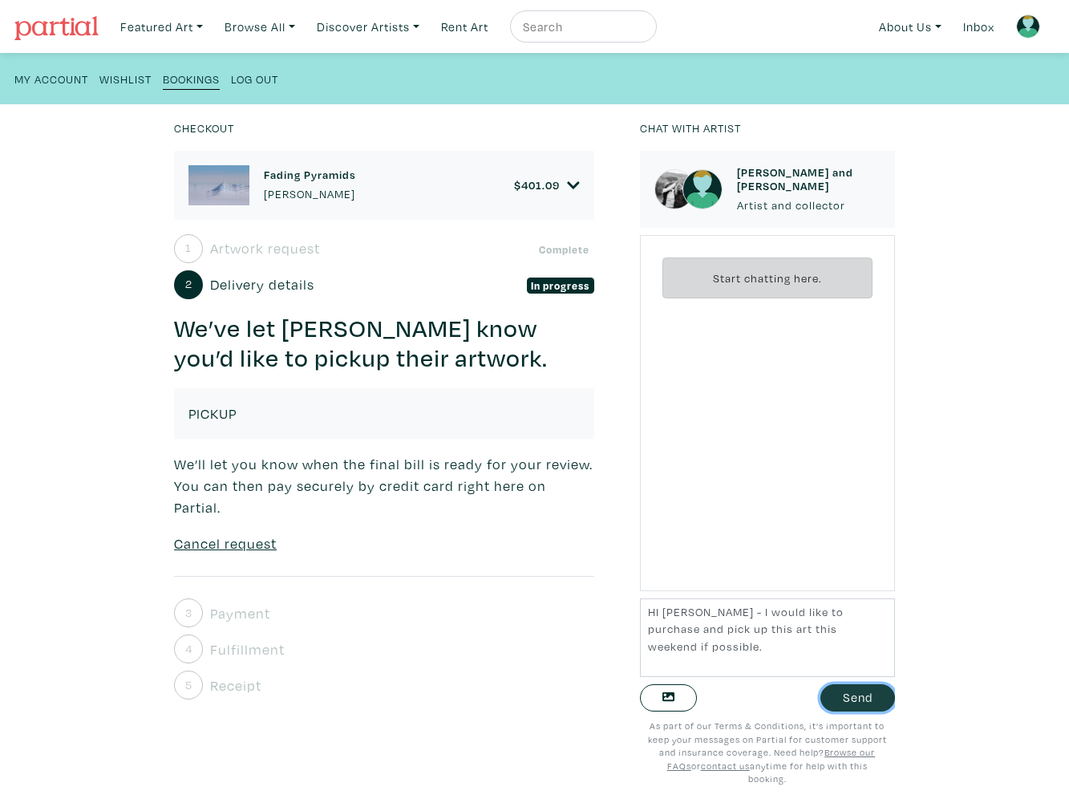
click at [843, 694] on button "Send" at bounding box center [858, 698] width 75 height 28
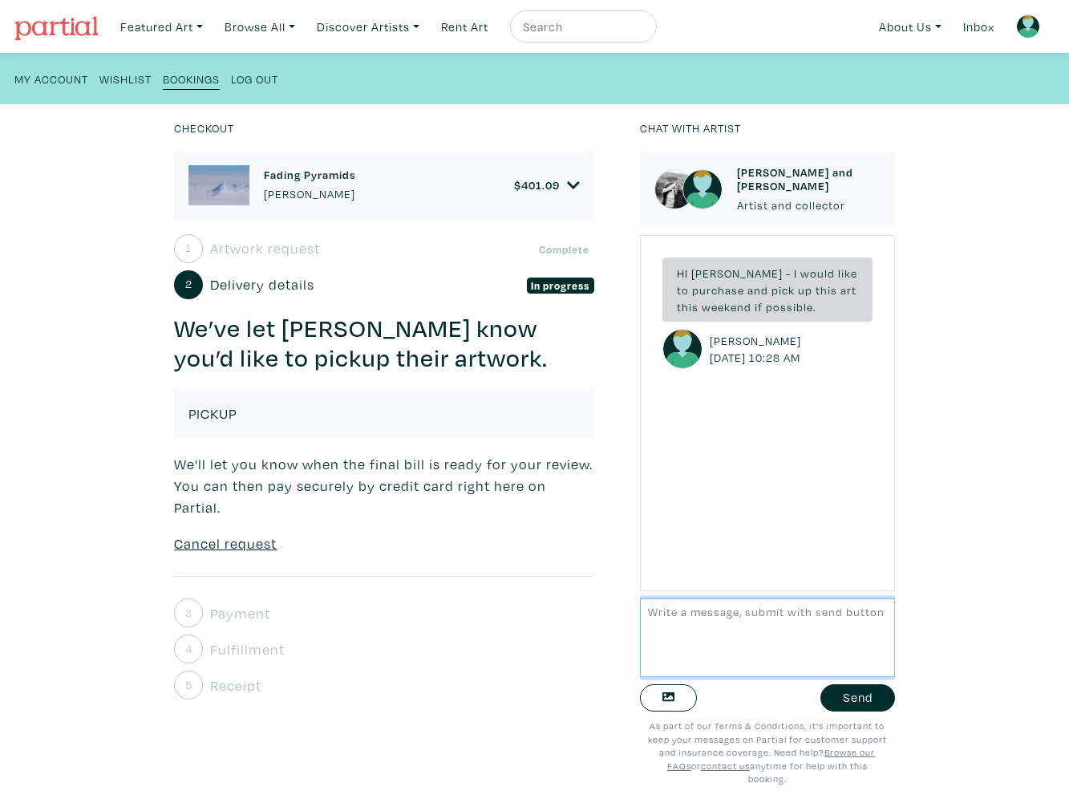
click at [694, 616] on textarea at bounding box center [767, 637] width 255 height 78
type textarea "[PERSON_NAME] - my cell is [PHONE_NUMBER]. Please call me."
click at [854, 703] on button "Send" at bounding box center [858, 698] width 75 height 28
